Goal: Task Accomplishment & Management: Manage account settings

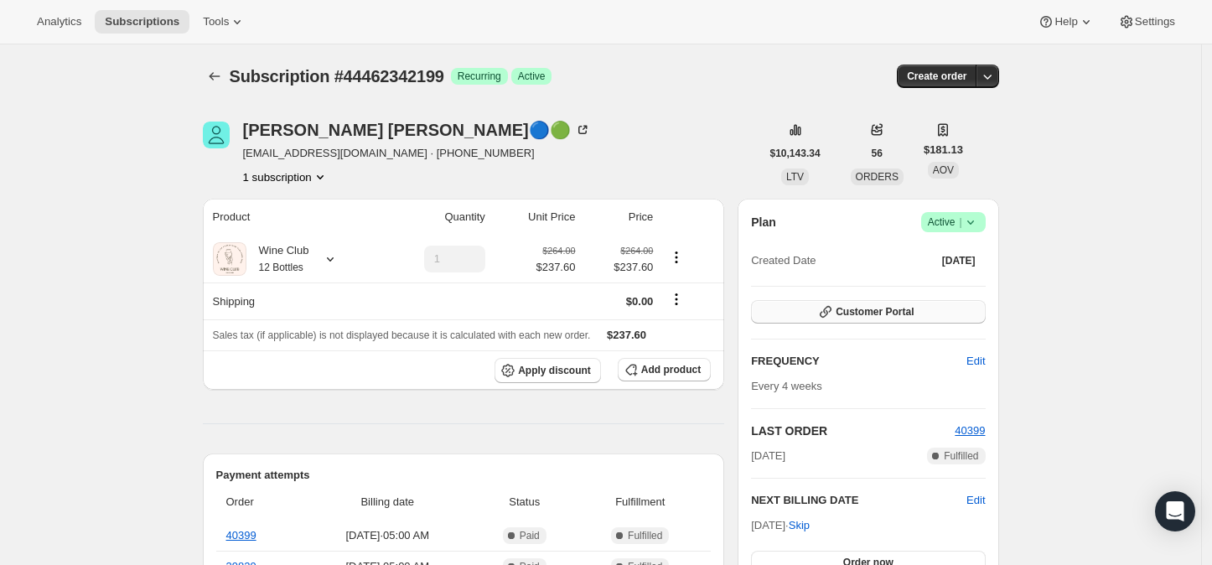
click at [872, 308] on span "Customer Portal" at bounding box center [874, 311] width 78 height 13
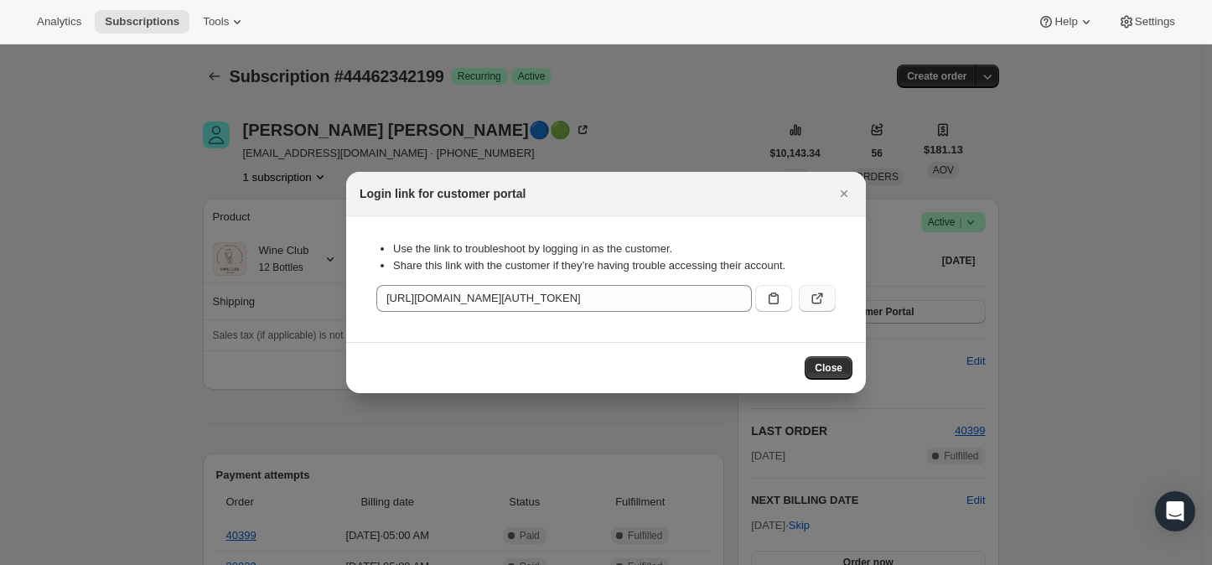
click at [814, 298] on icon ":rc1:" at bounding box center [817, 298] width 17 height 17
click at [839, 192] on icon "Close" at bounding box center [843, 193] width 17 height 17
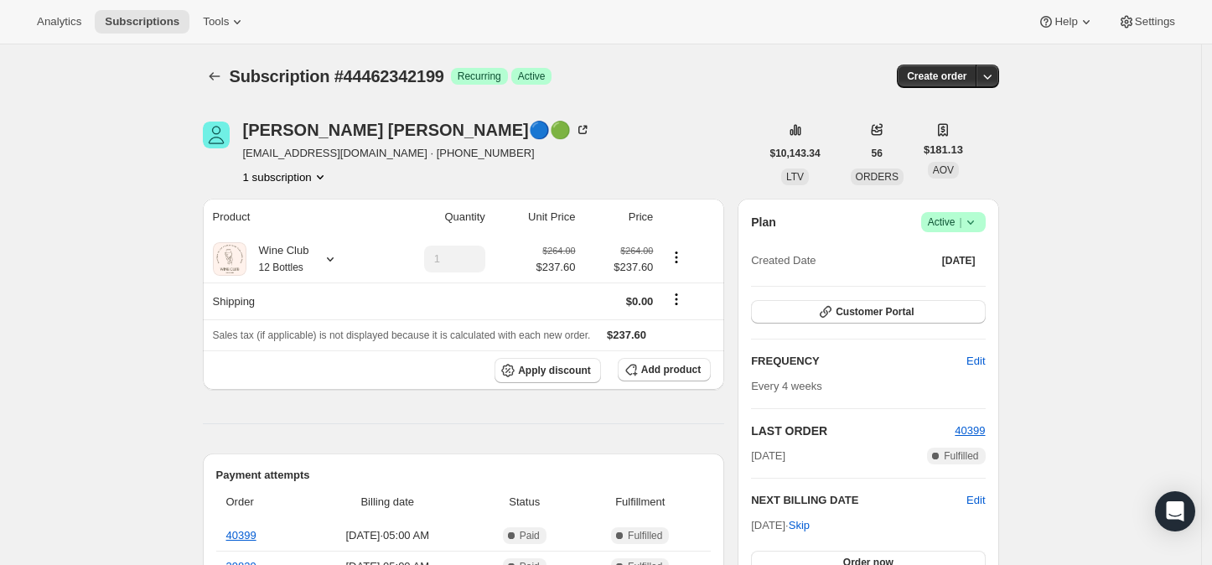
scroll to position [93, 0]
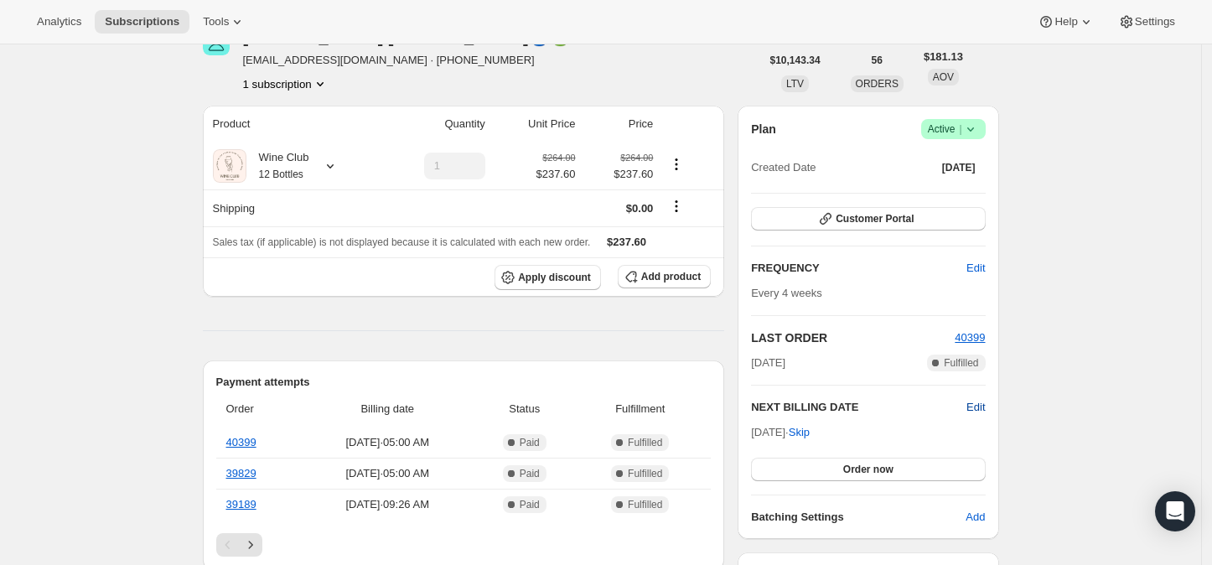
click at [979, 403] on span "Edit" at bounding box center [975, 407] width 18 height 17
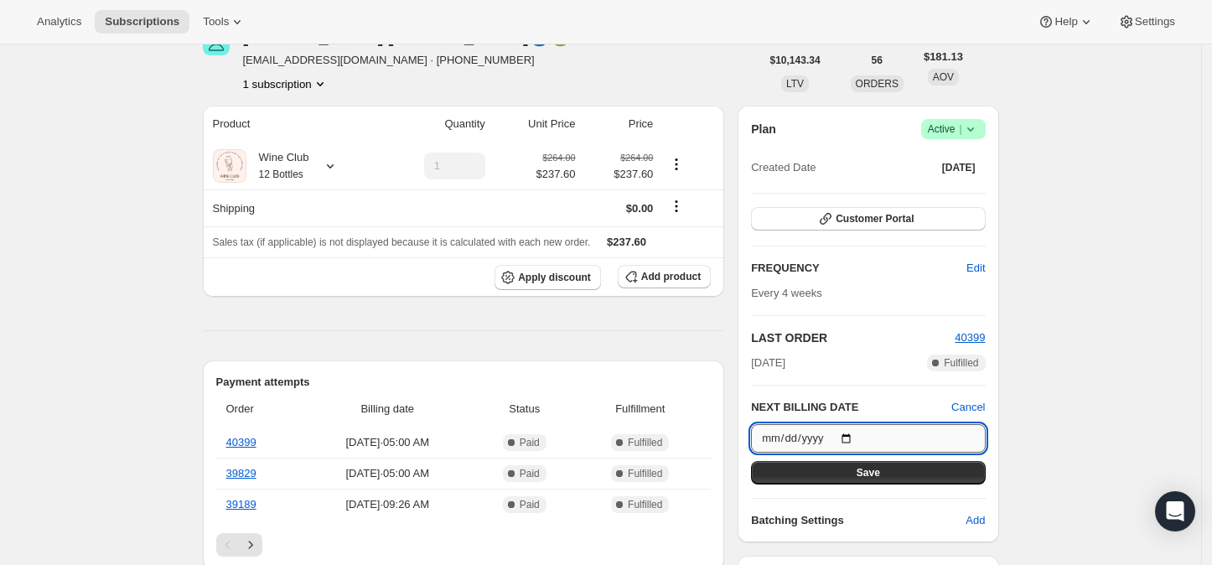
click at [851, 436] on input "2025-10-21" at bounding box center [868, 438] width 234 height 28
type input "2025-11-10"
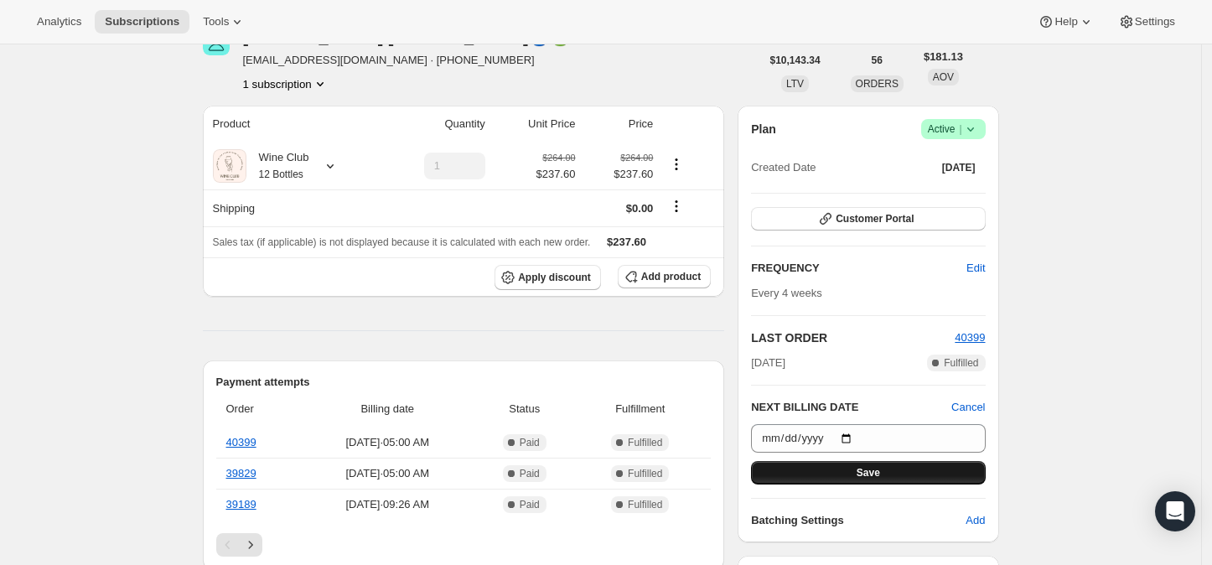
click at [867, 473] on span "Save" at bounding box center [867, 472] width 23 height 13
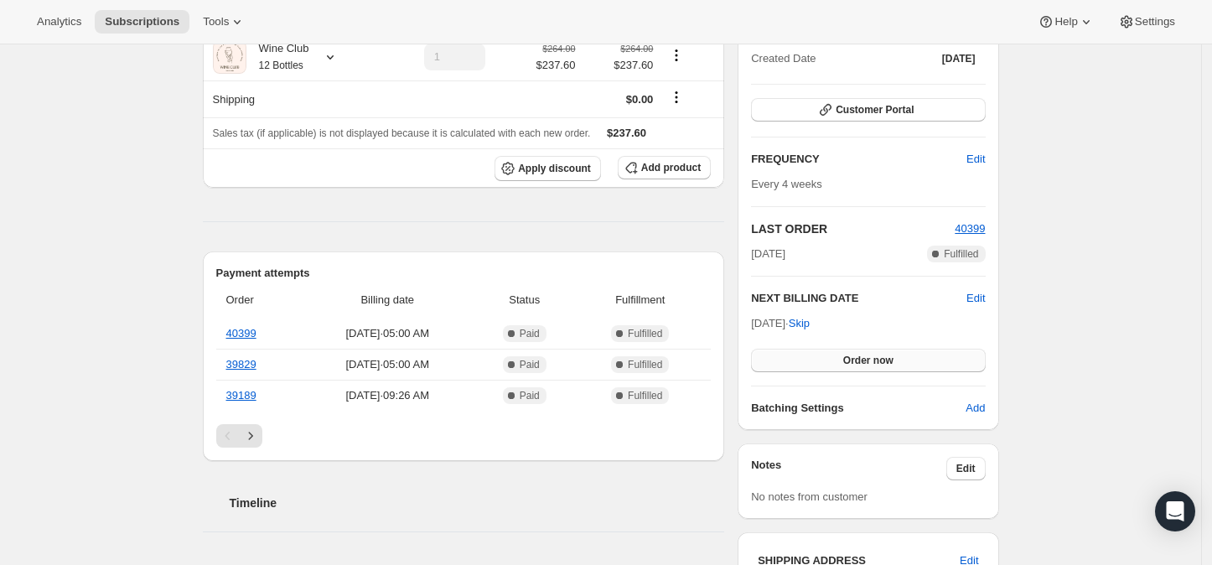
scroll to position [372, 0]
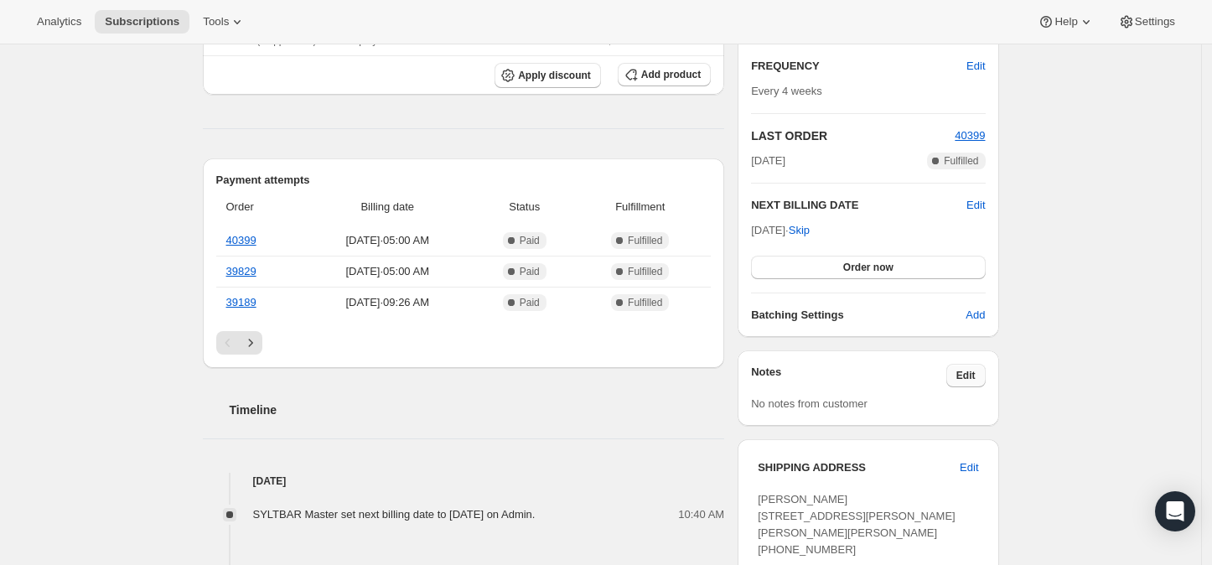
click at [975, 375] on span "Edit" at bounding box center [965, 375] width 19 height 13
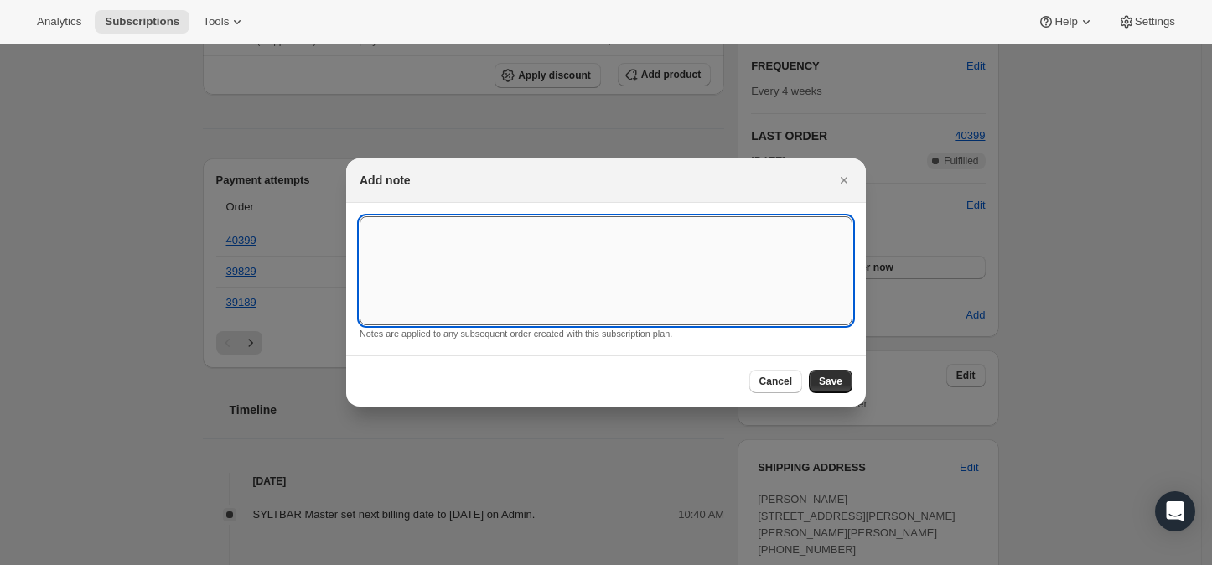
click at [468, 261] on textarea ":rg3:" at bounding box center [605, 270] width 493 height 109
type textarea "She ordered directly online."
click at [823, 382] on span "Save" at bounding box center [830, 381] width 23 height 13
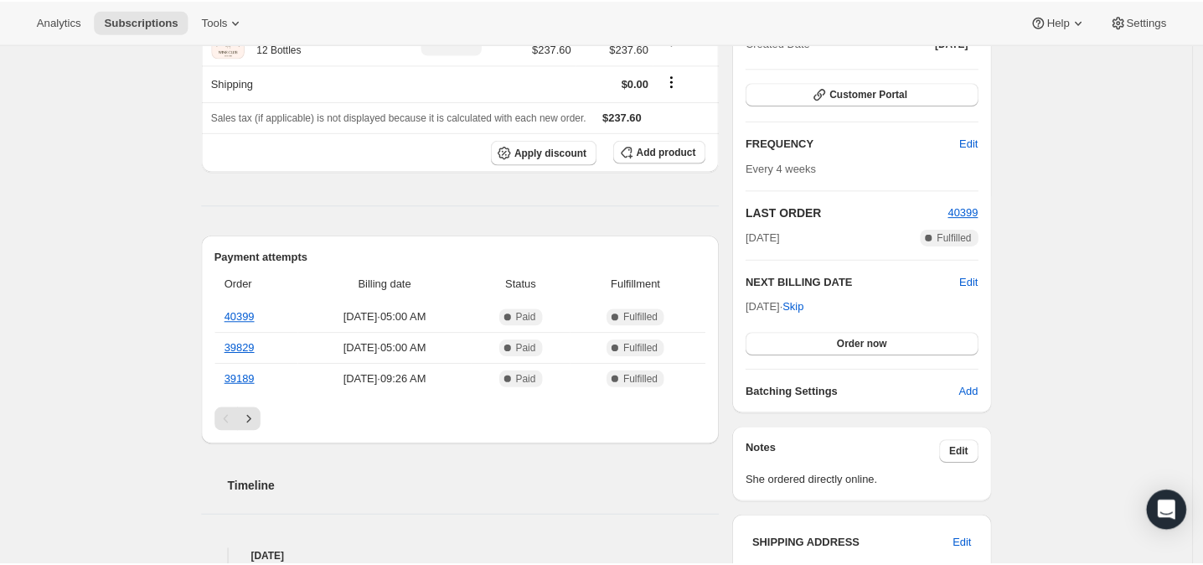
scroll to position [465, 0]
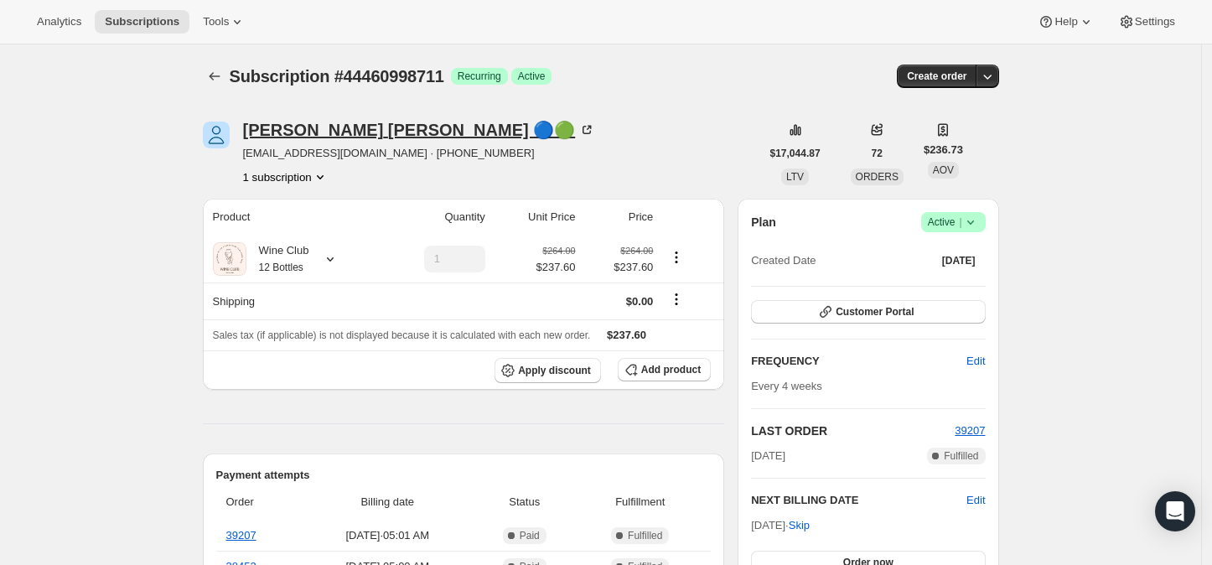
click at [587, 128] on icon at bounding box center [589, 128] width 5 height 5
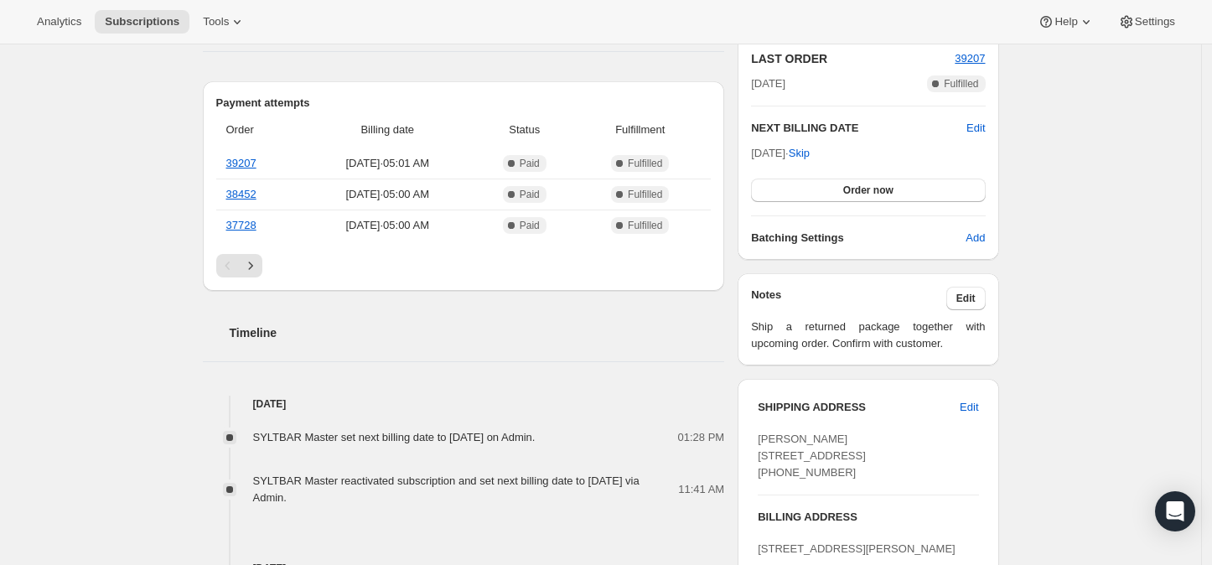
scroll to position [465, 0]
